Goal: Task Accomplishment & Management: Manage account settings

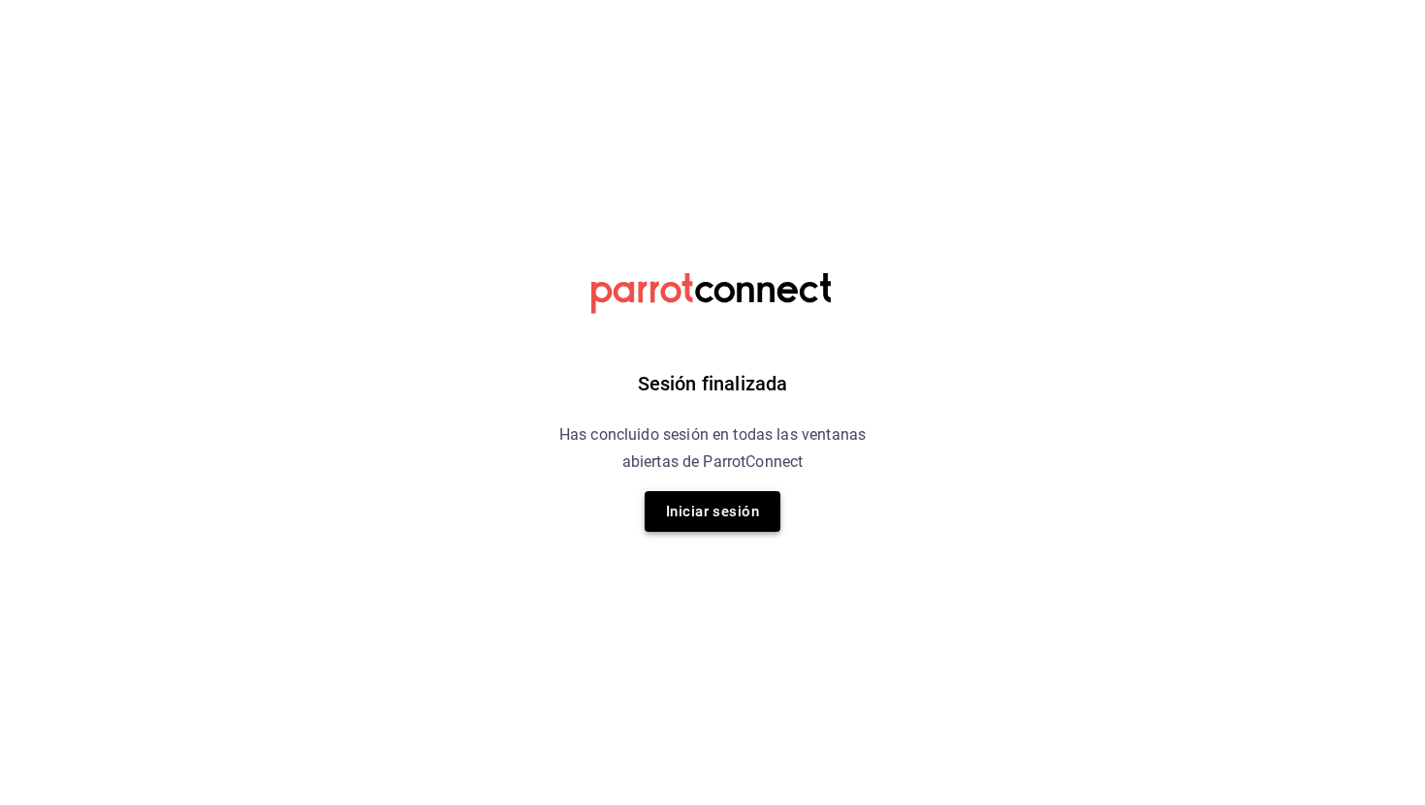
click at [717, 514] on button "Iniciar sesión" at bounding box center [713, 511] width 136 height 41
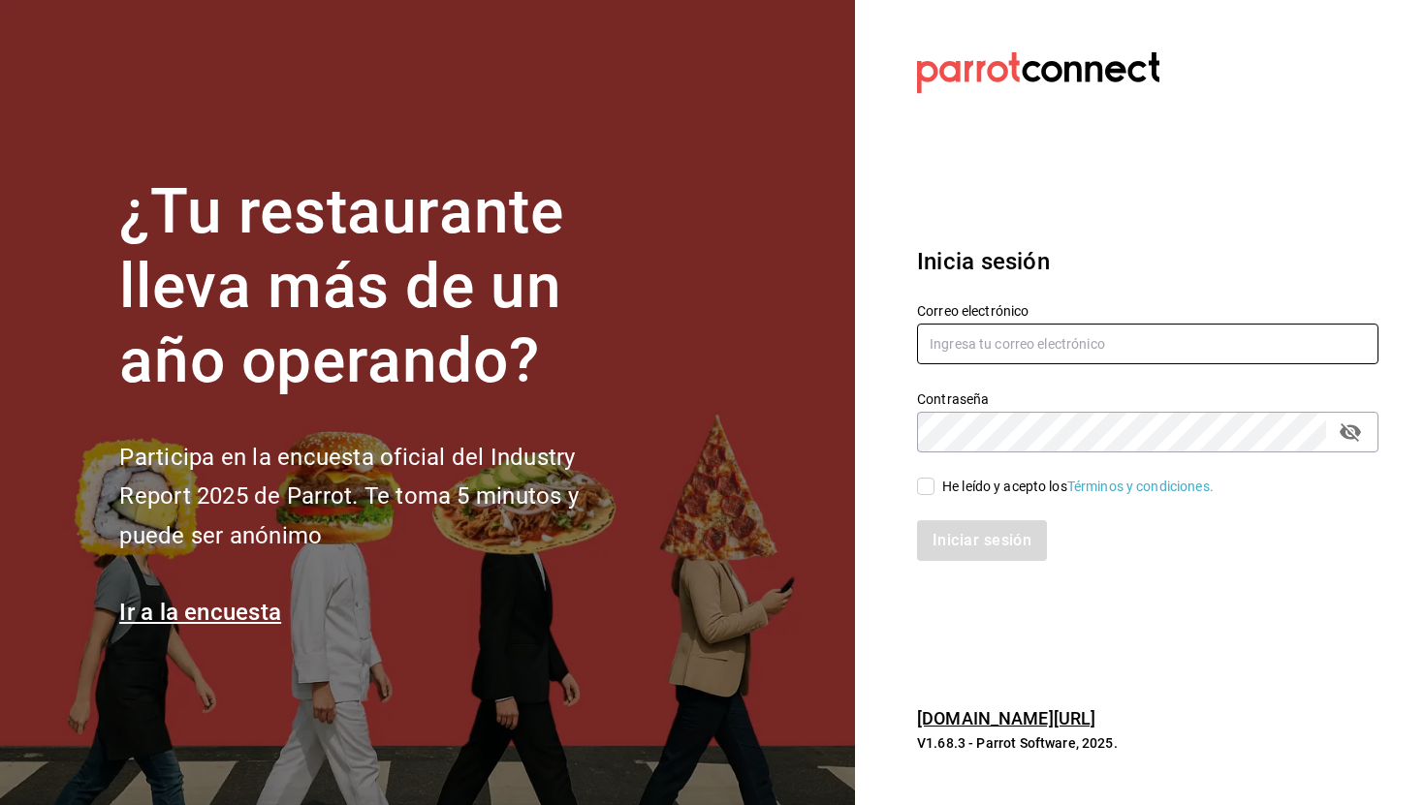
type input "anapaula@convivencia.org"
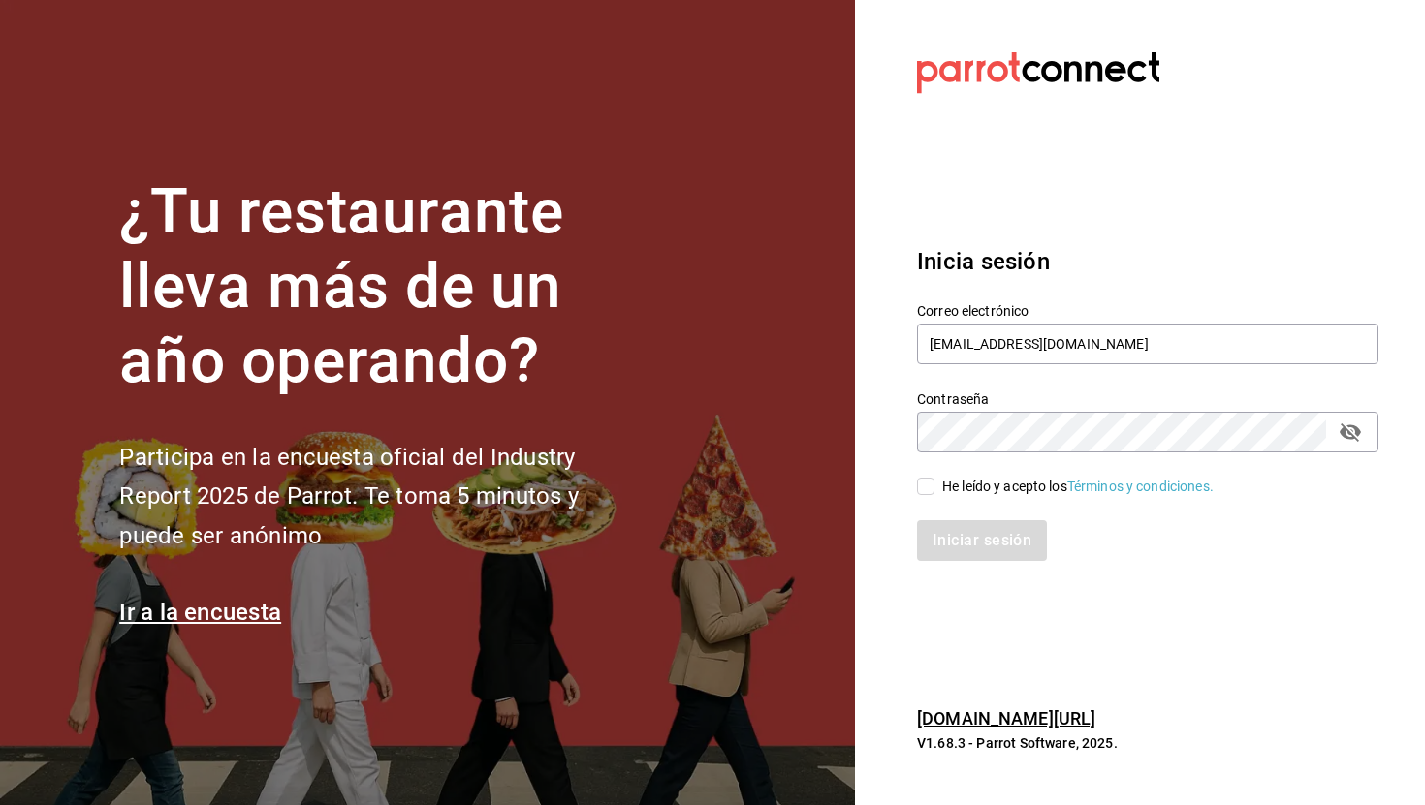
click at [921, 488] on input "He leído y acepto los Términos y condiciones." at bounding box center [925, 486] width 17 height 17
checkbox input "true"
click at [963, 542] on button "Iniciar sesión" at bounding box center [983, 540] width 132 height 41
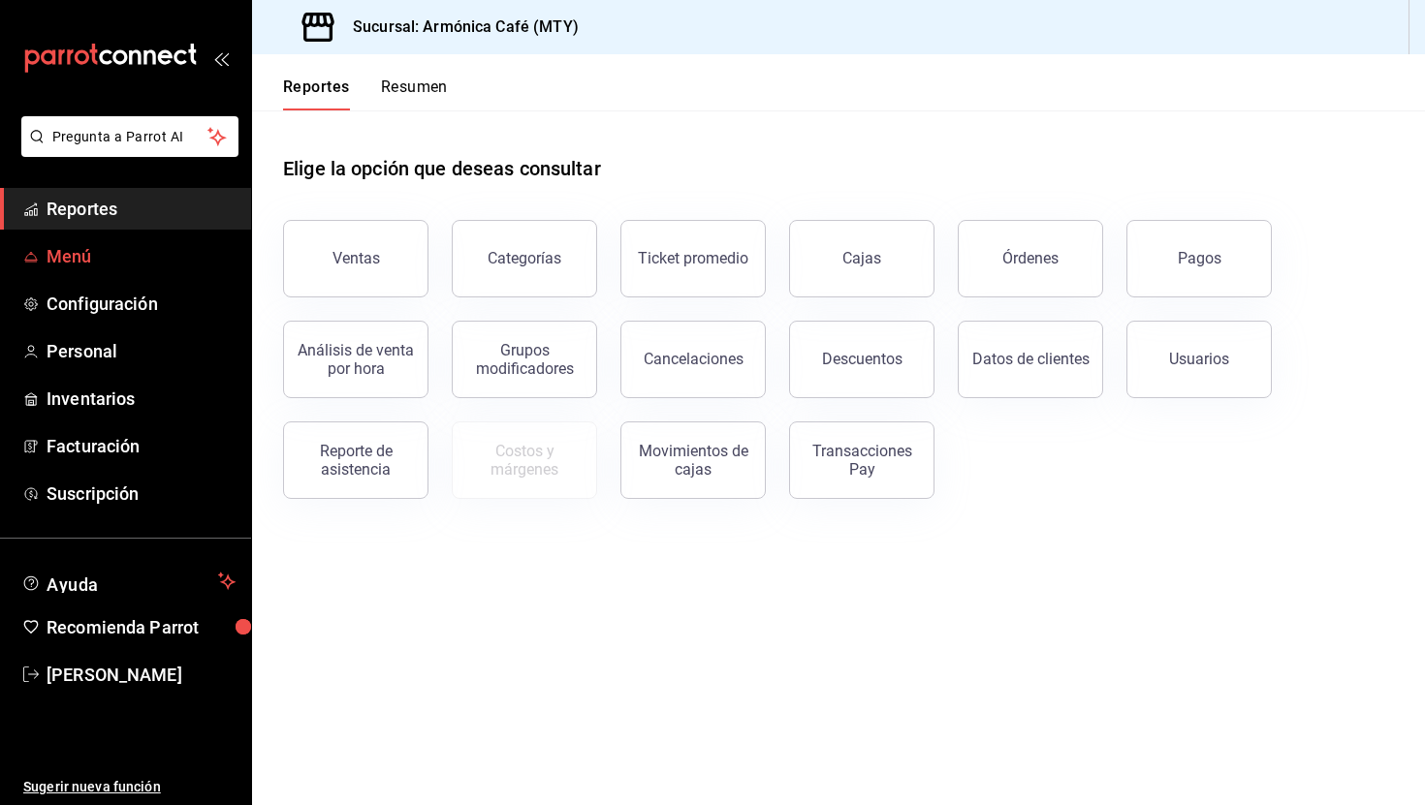
click at [81, 265] on span "Menú" at bounding box center [141, 256] width 189 height 26
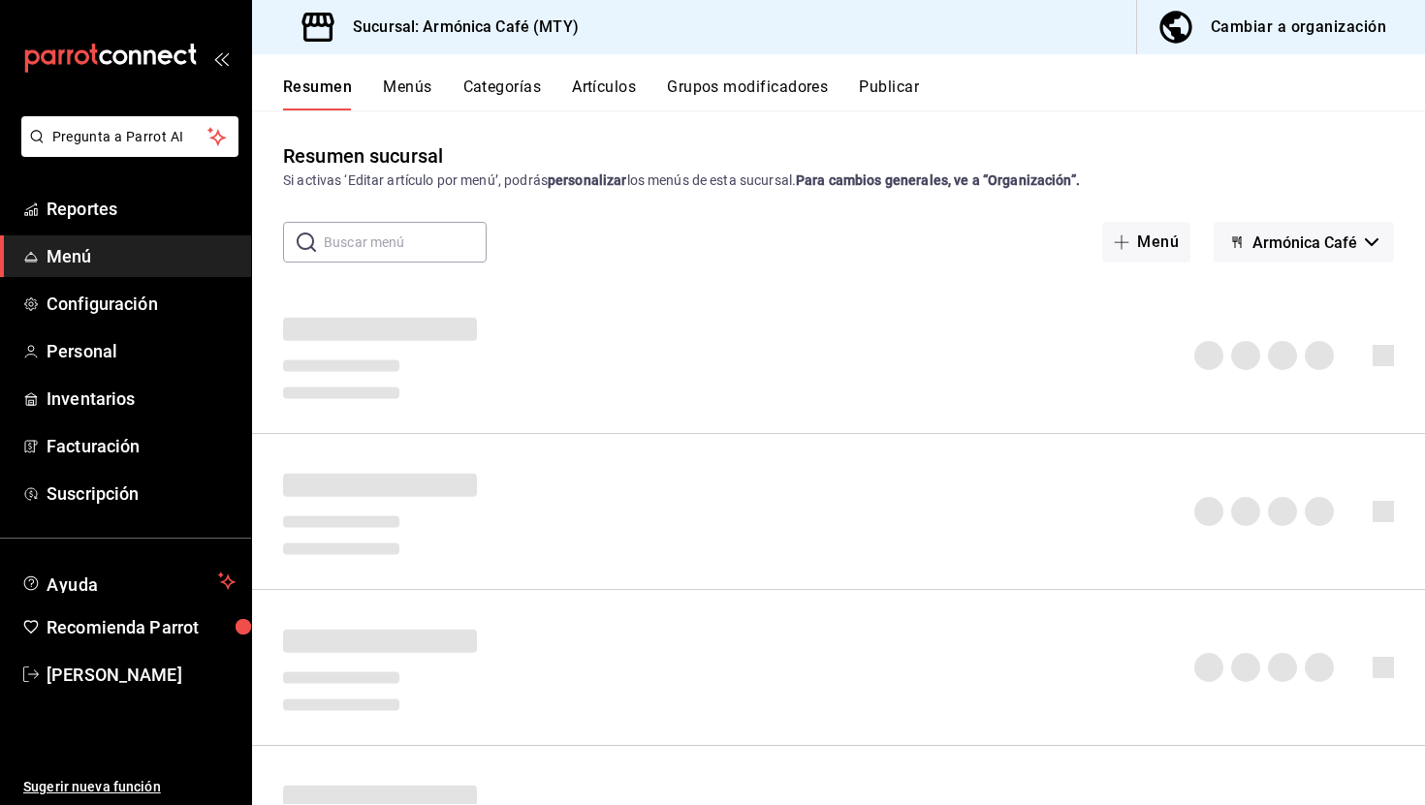
click at [580, 93] on button "Artículos" at bounding box center [604, 94] width 64 height 33
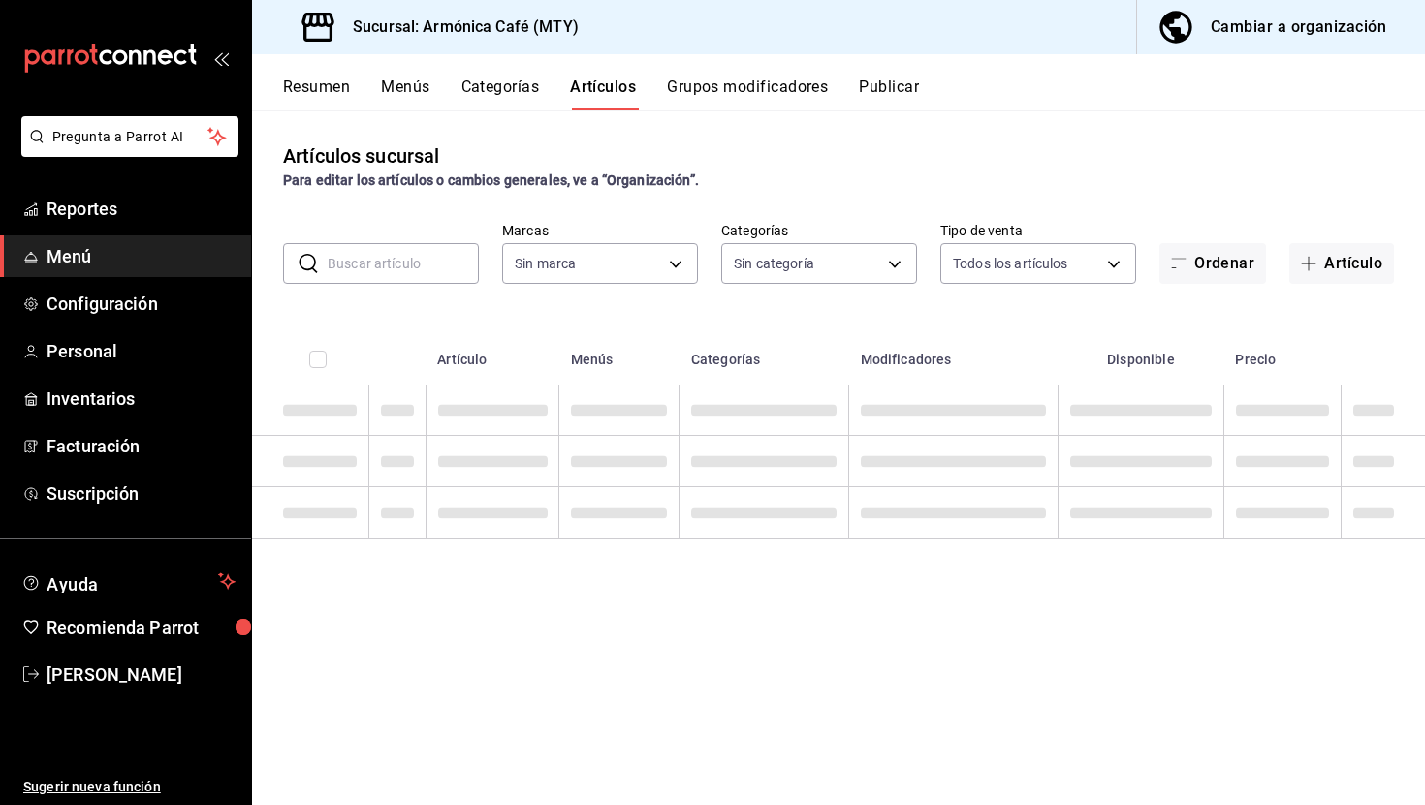
type input "cde99850-261c-4de0-82bb-322932ab87e7"
click at [452, 510] on span at bounding box center [493, 513] width 110 height 12
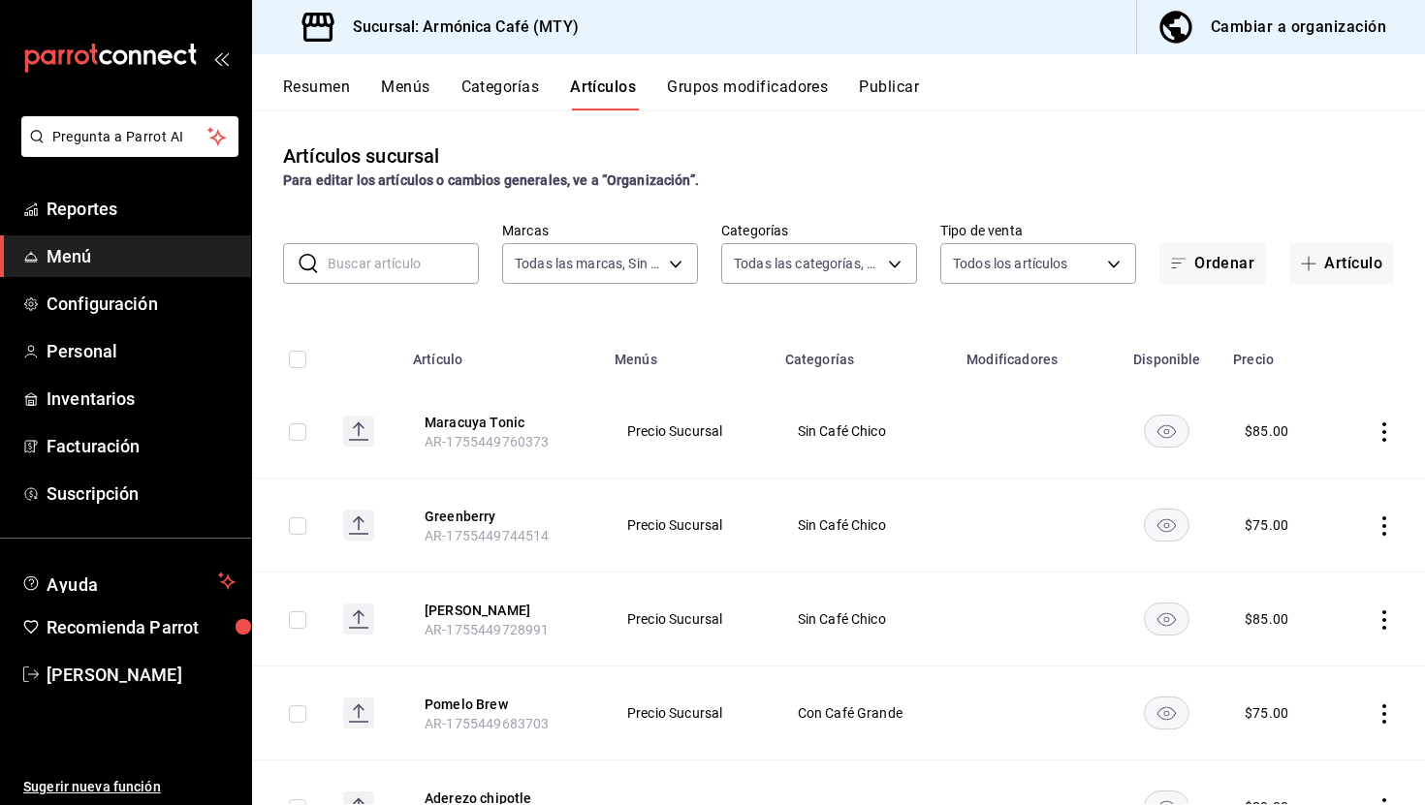
type input "e44d6cbd-d108-4d47-ba5a-381c8ec2498d,dd4140b4-68a1-4e5d-aa3c-6b1d96ee7958,40529…"
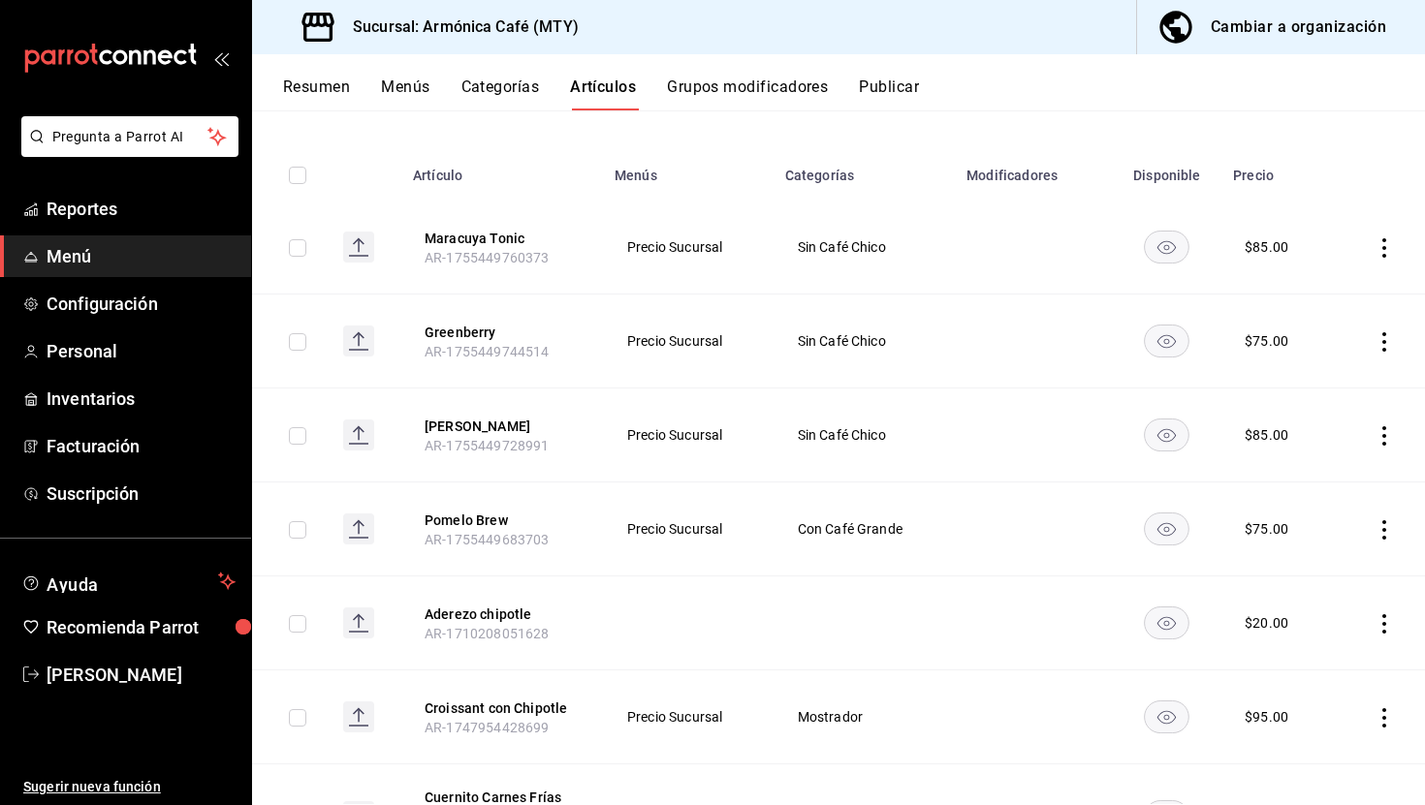
scroll to position [186, 0]
click at [1383, 527] on icon "actions" at bounding box center [1384, 528] width 4 height 19
click at [1337, 572] on span "Editar" at bounding box center [1326, 572] width 50 height 20
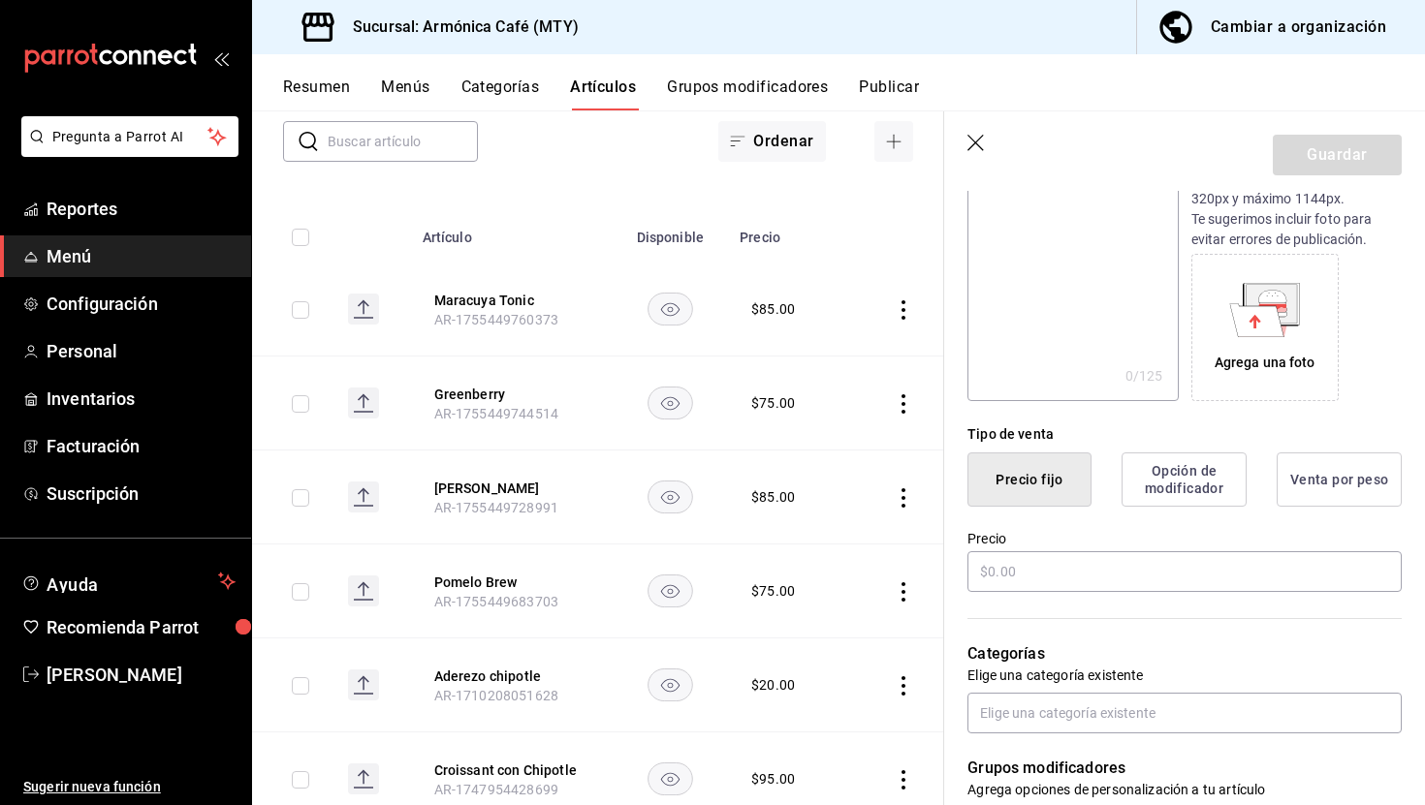
type input "$75.00"
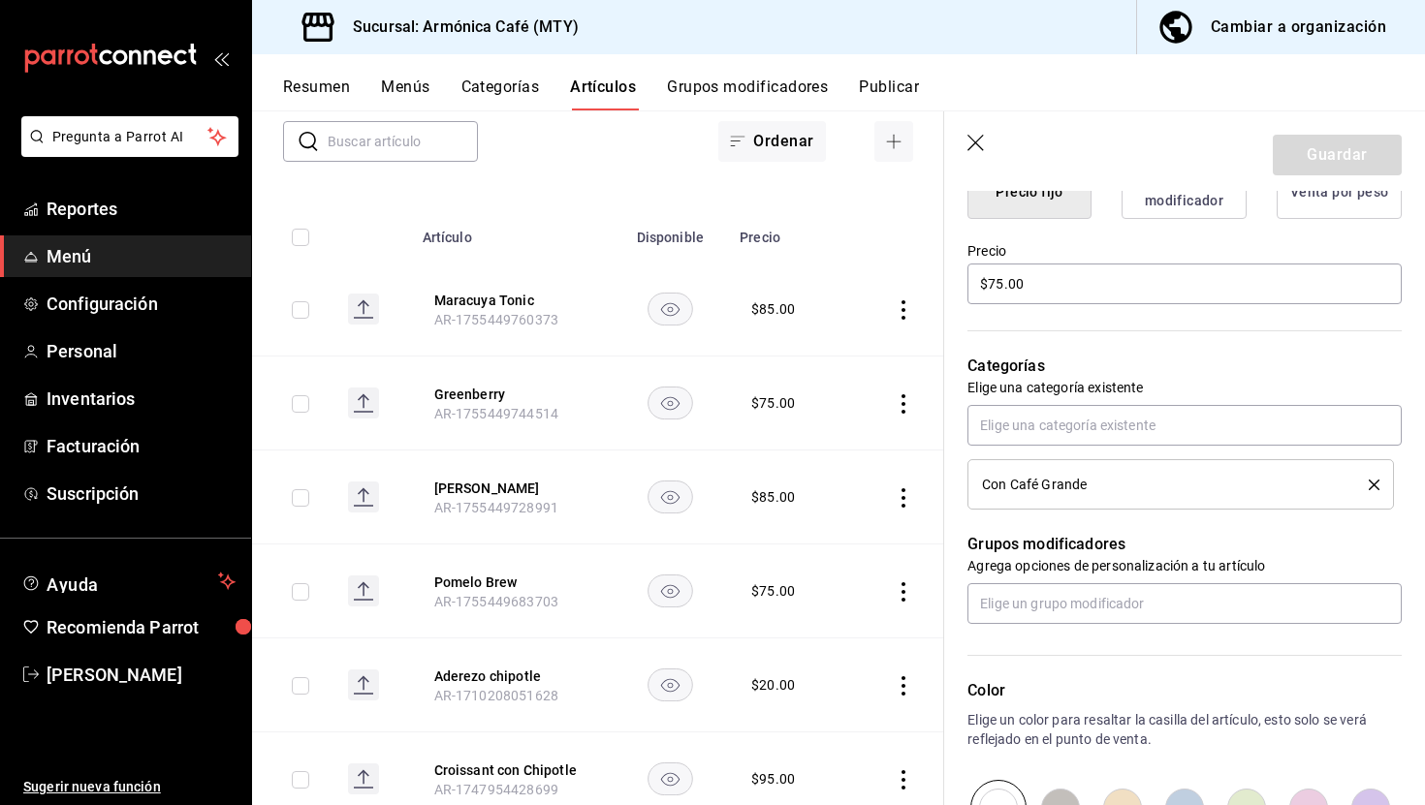
scroll to position [569, 0]
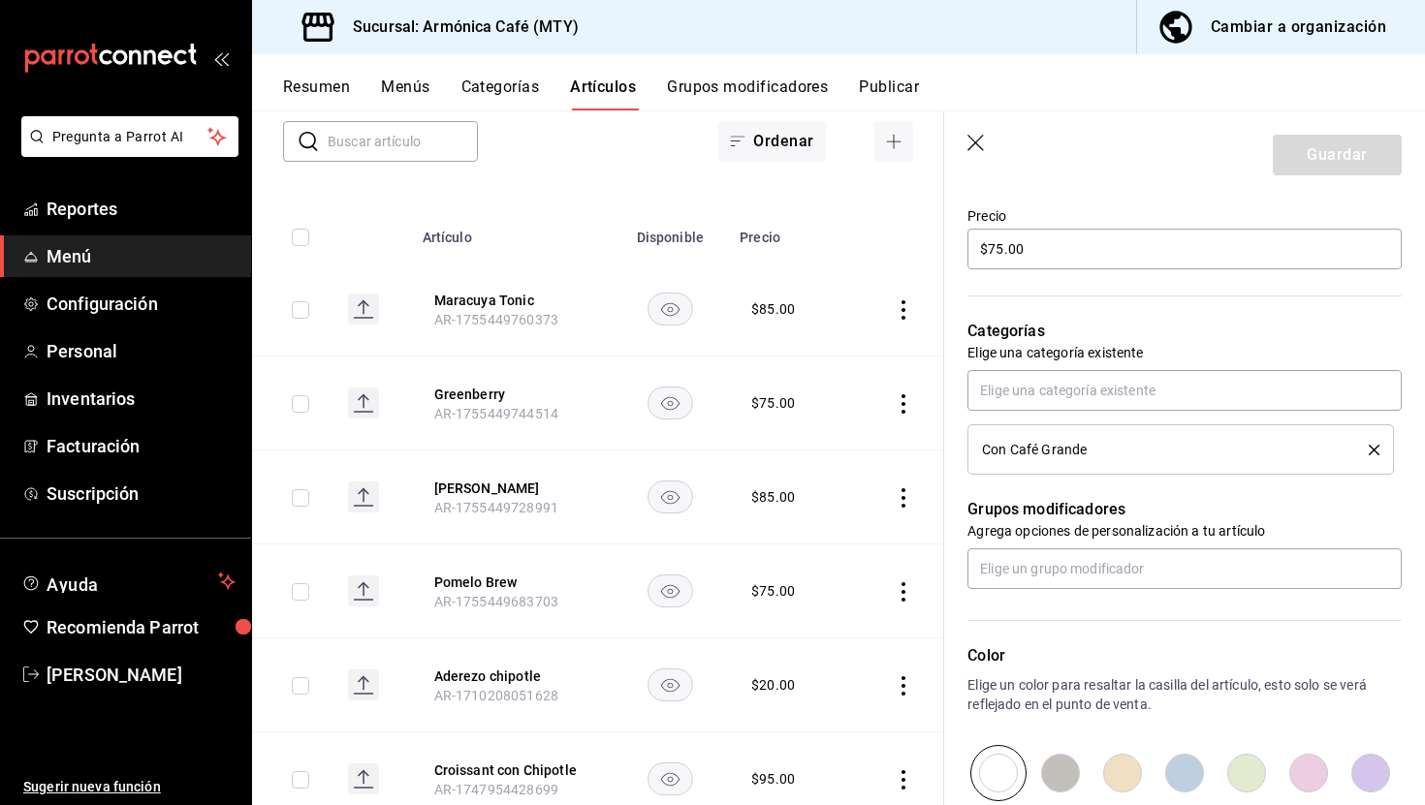
click at [1368, 451] on icon "delete" at bounding box center [1373, 450] width 11 height 11
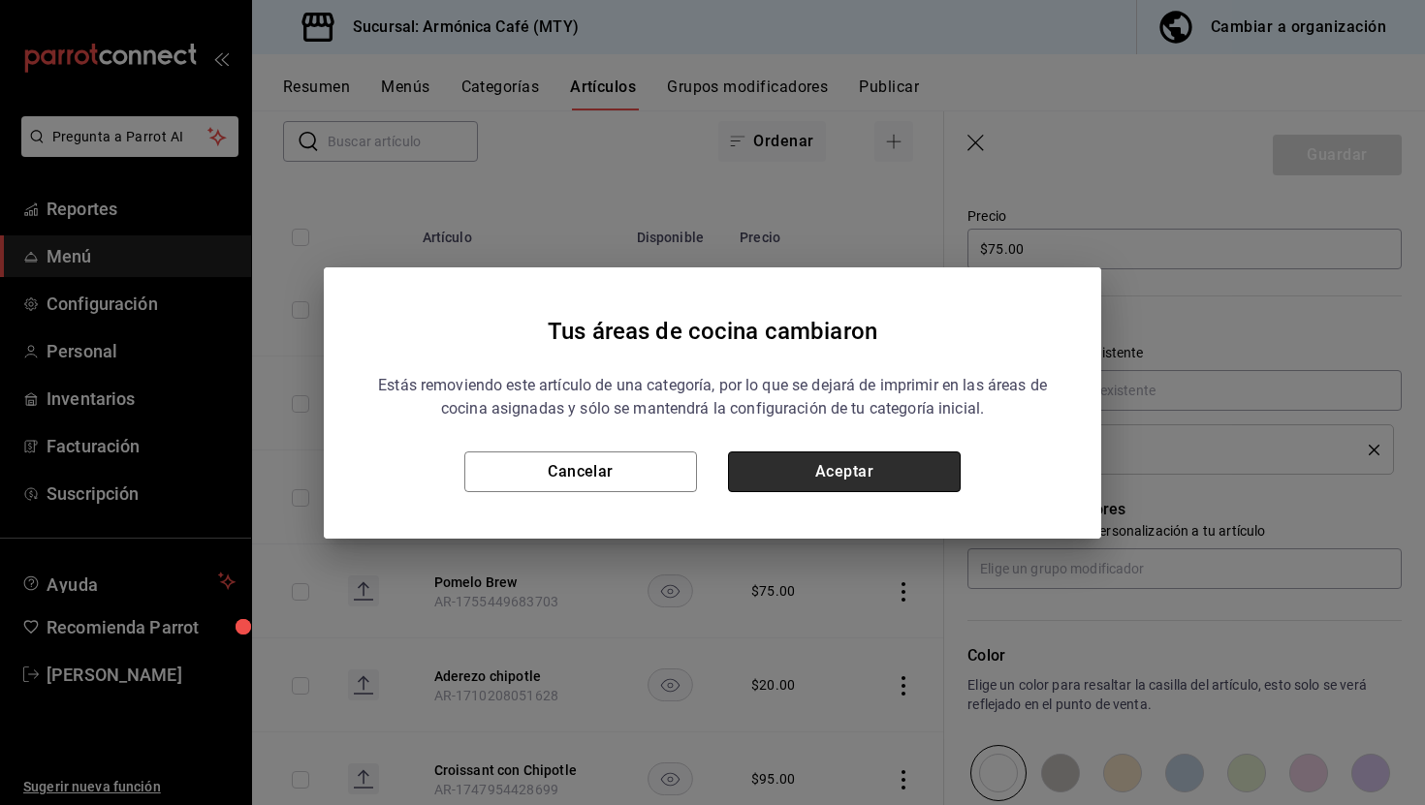
click at [828, 474] on button "Aceptar" at bounding box center [844, 472] width 233 height 41
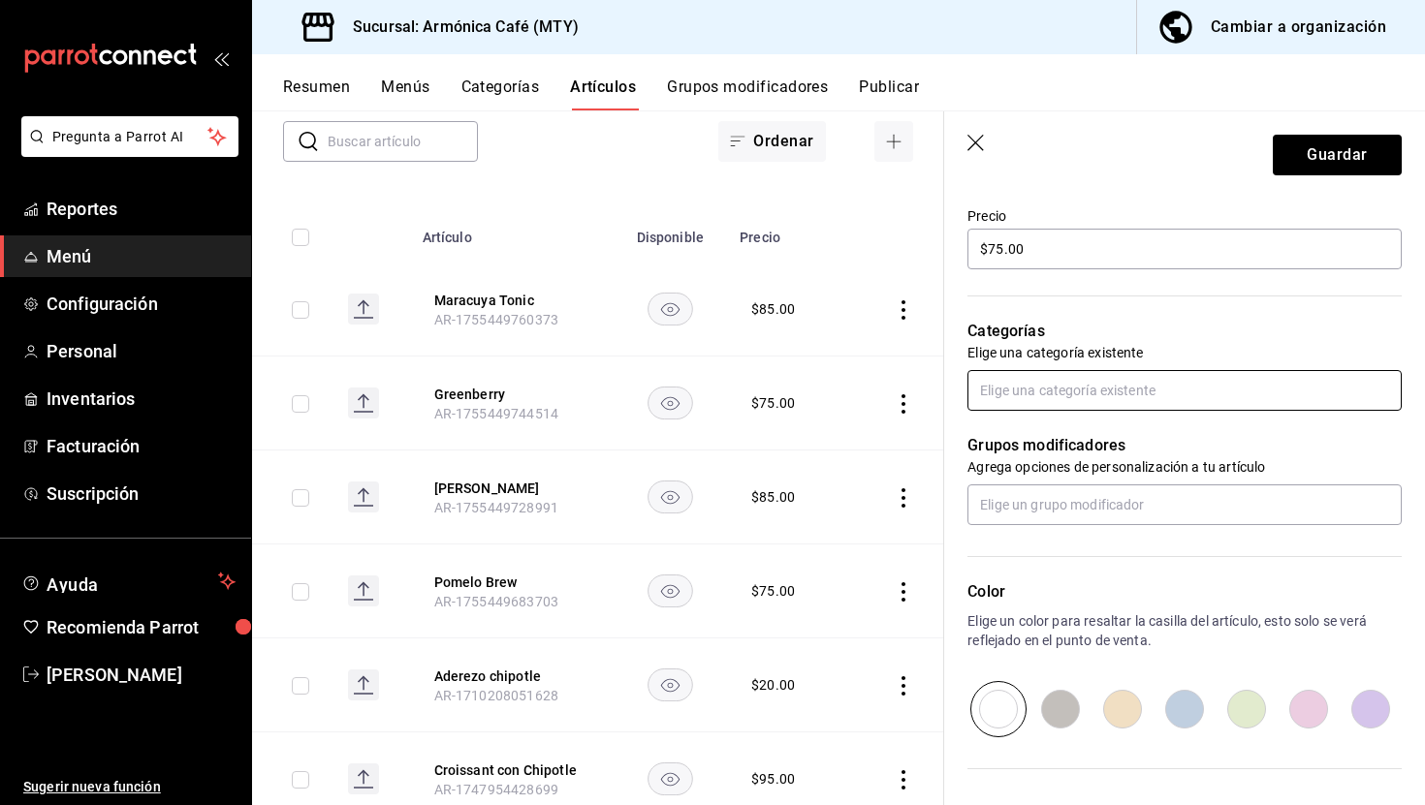
click at [1028, 395] on input "text" at bounding box center [1184, 390] width 434 height 41
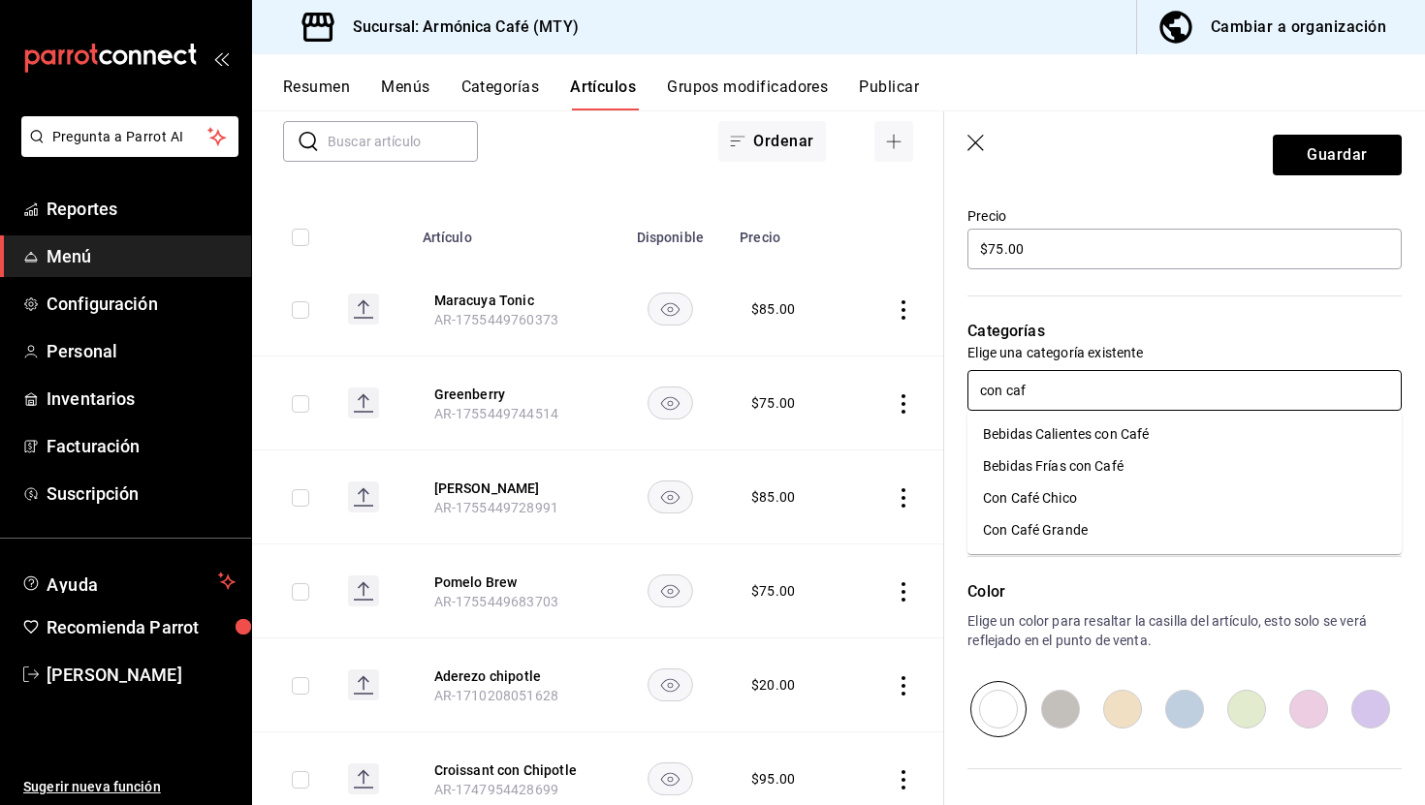
type input "con cafe"
click at [1037, 494] on li "Con Café Chico" at bounding box center [1184, 499] width 434 height 32
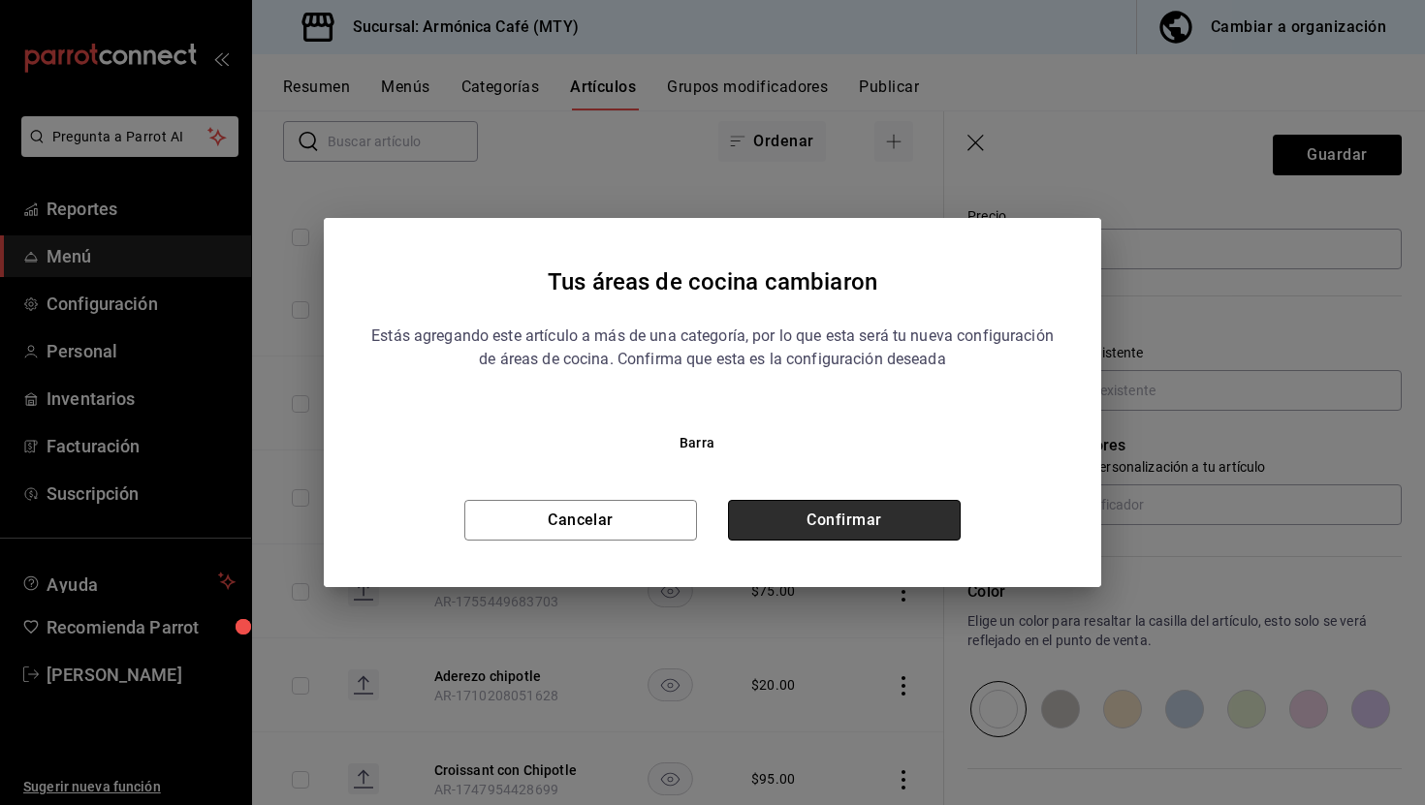
click at [868, 512] on button "Confirmar" at bounding box center [844, 520] width 233 height 41
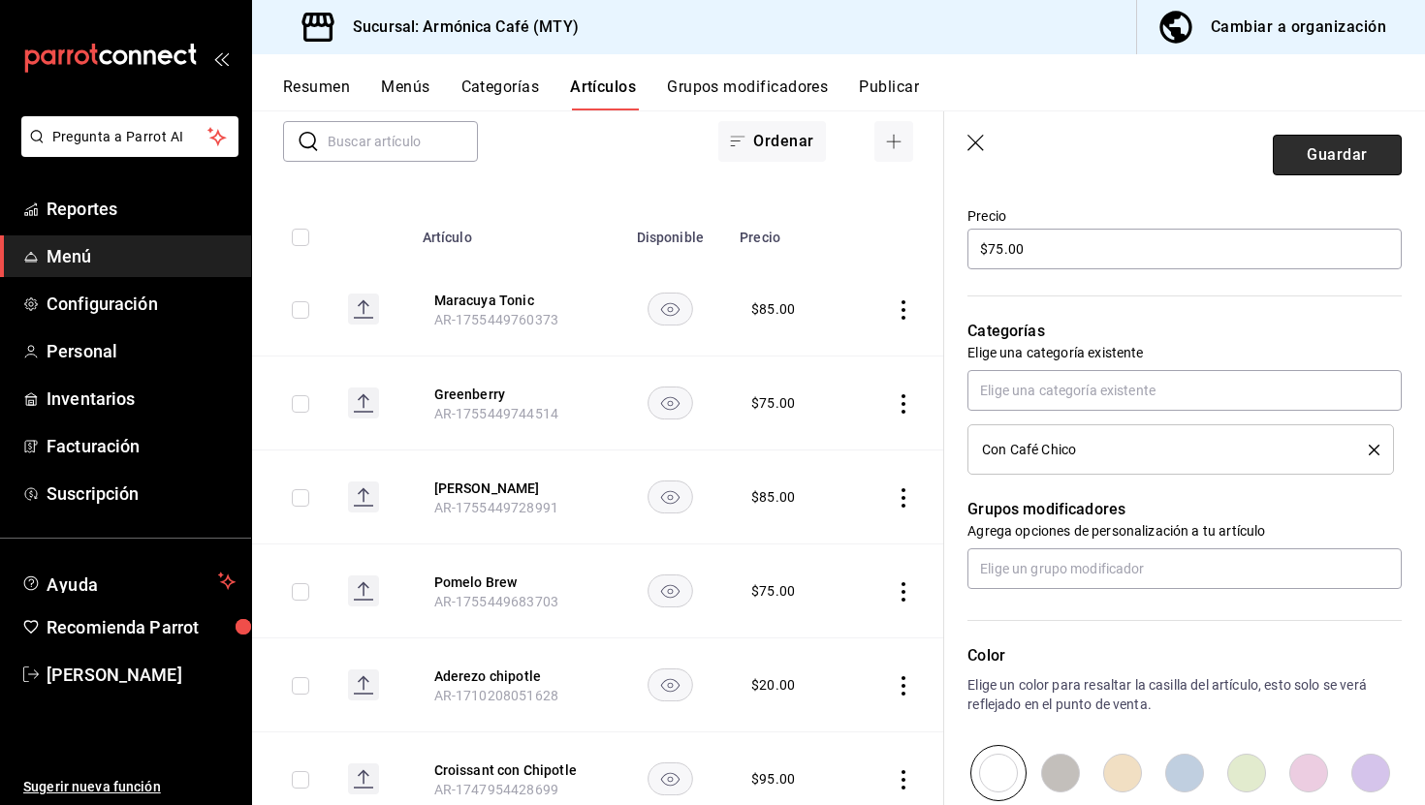
click at [1350, 135] on button "Guardar" at bounding box center [1337, 155] width 129 height 41
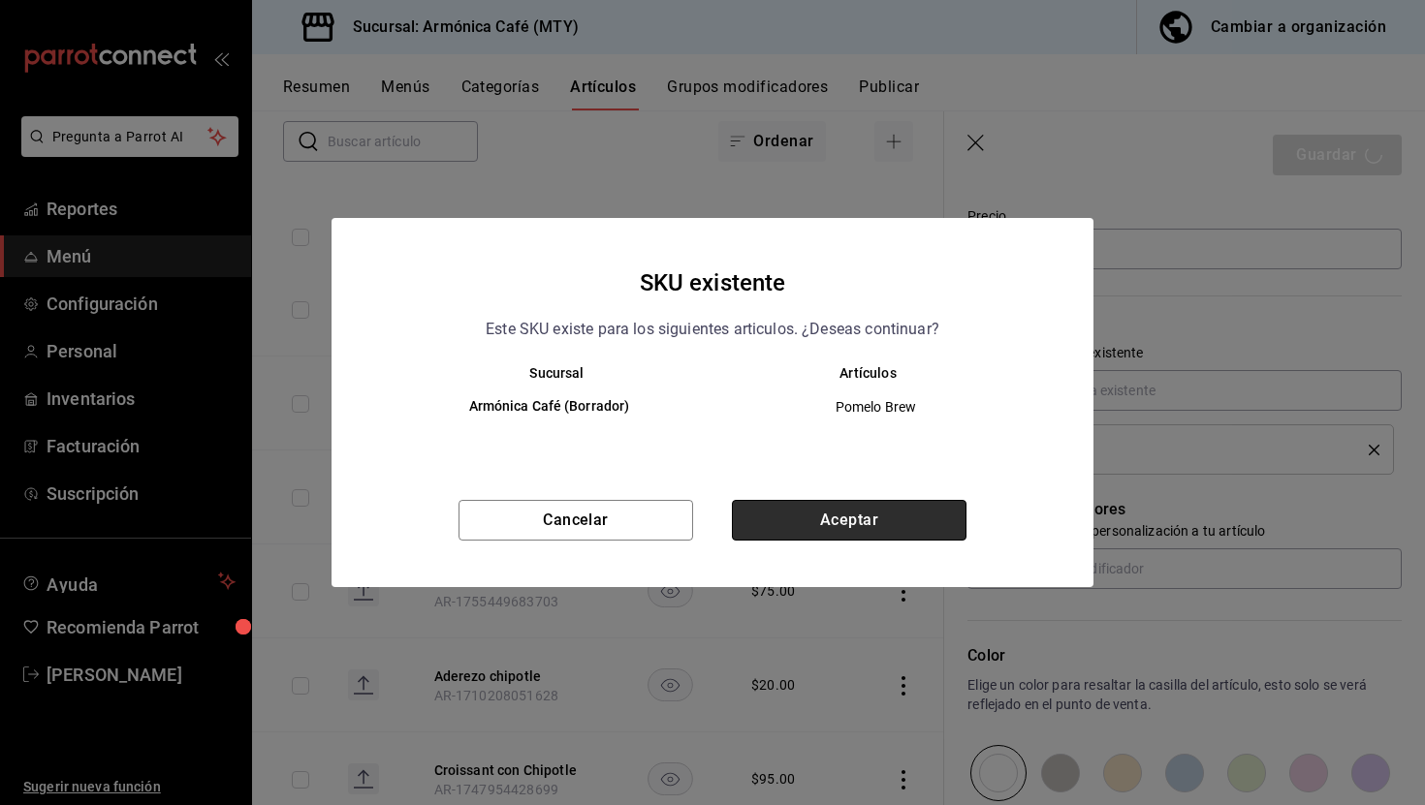
click at [797, 526] on button "Aceptar" at bounding box center [849, 520] width 235 height 41
